Goal: Task Accomplishment & Management: Manage account settings

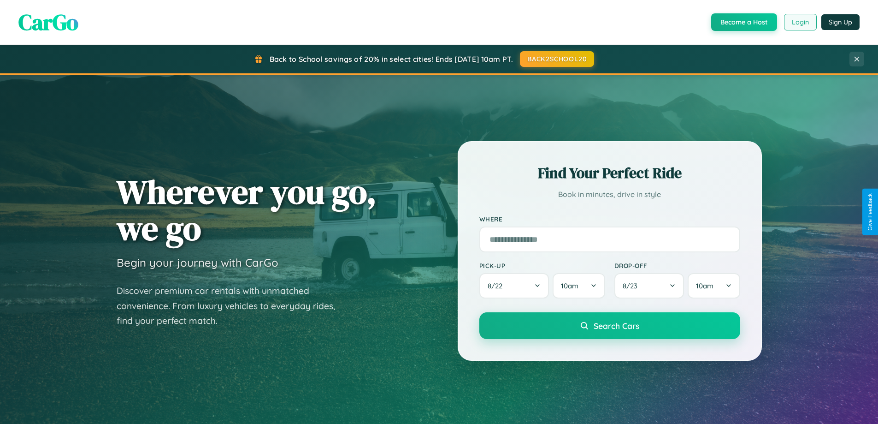
click at [800, 22] on button "Login" at bounding box center [800, 22] width 33 height 17
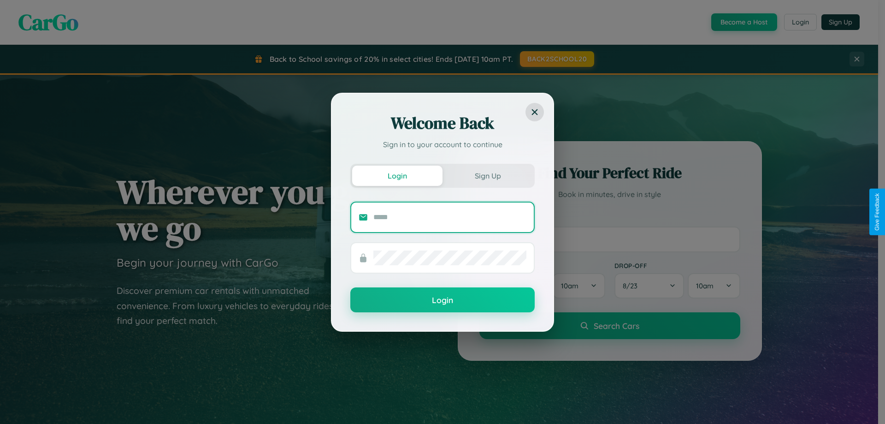
click at [450, 217] on input "text" at bounding box center [449, 217] width 153 height 15
type input "**********"
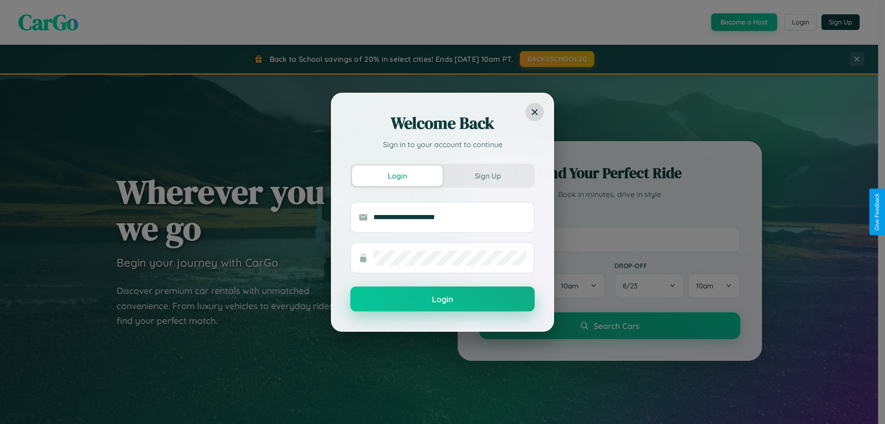
click at [442, 299] on button "Login" at bounding box center [442, 298] width 184 height 25
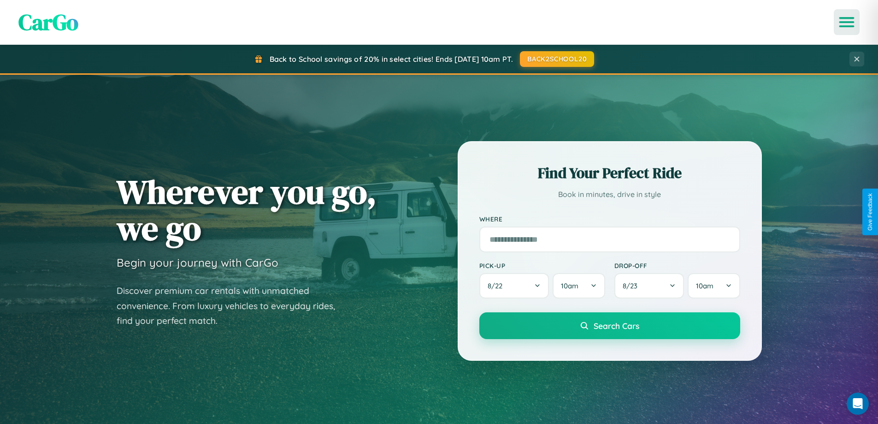
click at [847, 22] on icon "Open menu" at bounding box center [846, 22] width 13 height 8
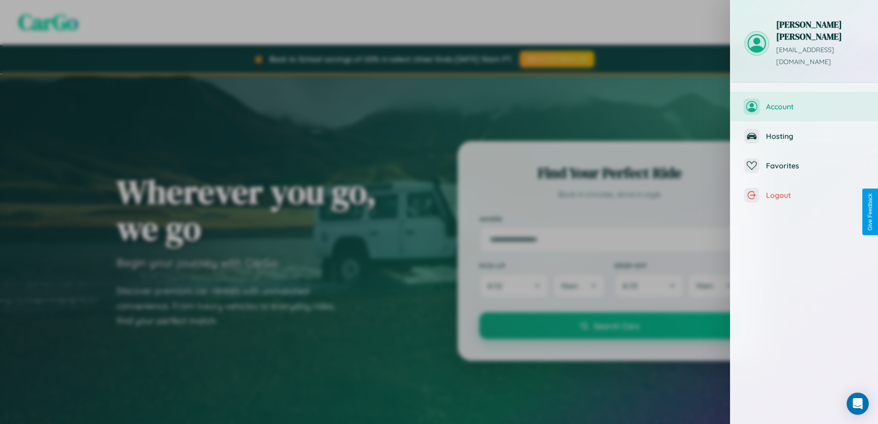
click at [804, 102] on span "Account" at bounding box center [815, 106] width 98 height 9
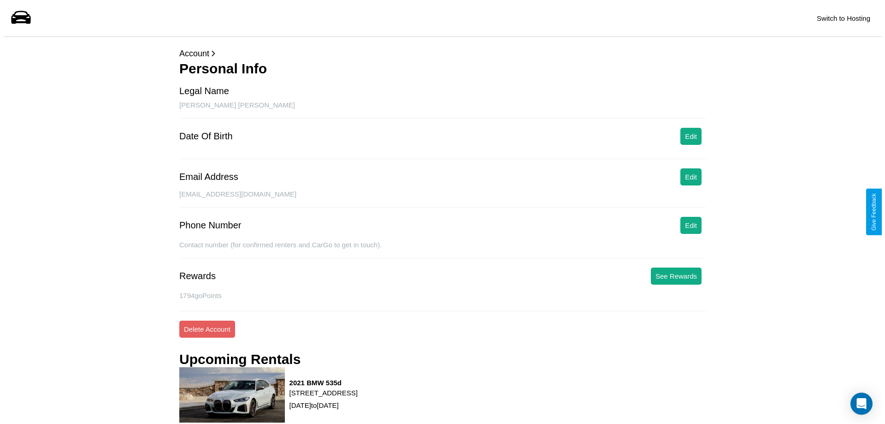
scroll to position [117, 0]
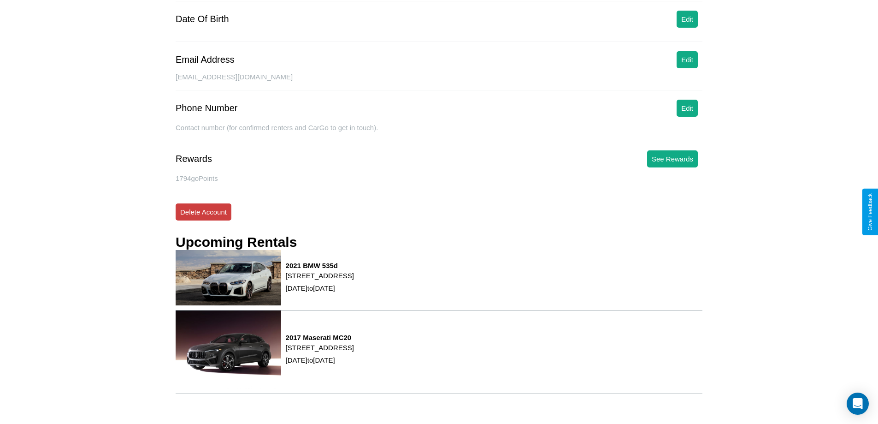
click at [203, 212] on button "Delete Account" at bounding box center [204, 211] width 56 height 17
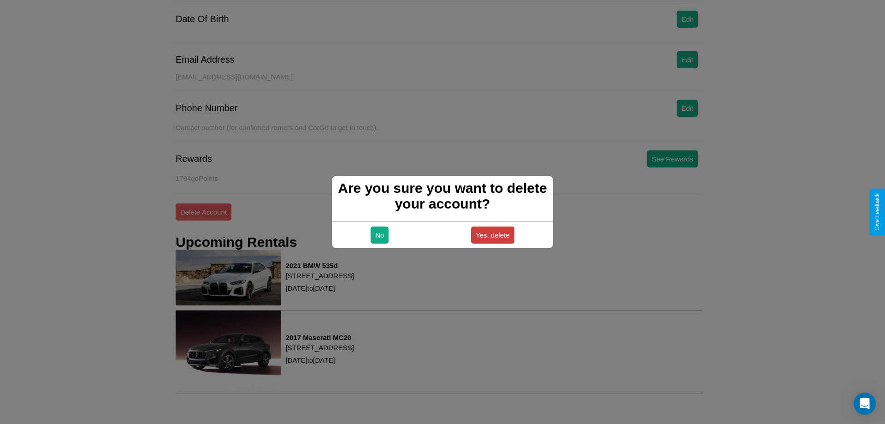
click at [492, 235] on button "Yes, delete" at bounding box center [492, 234] width 43 height 17
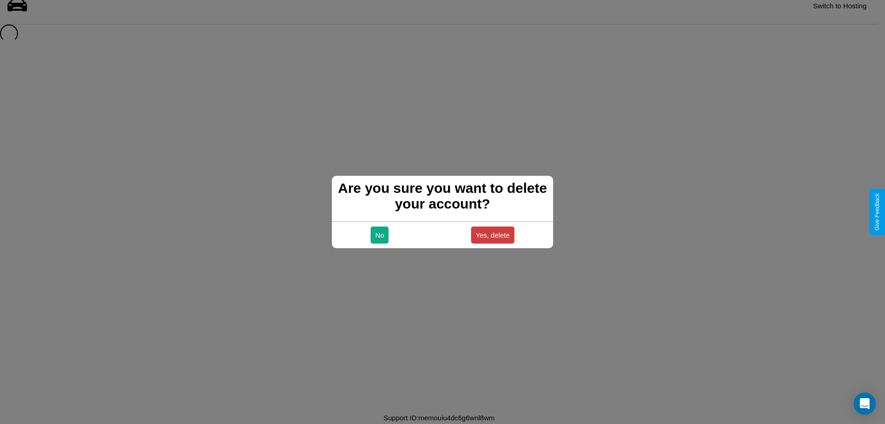
scroll to position [12, 0]
